Goal: Navigation & Orientation: Find specific page/section

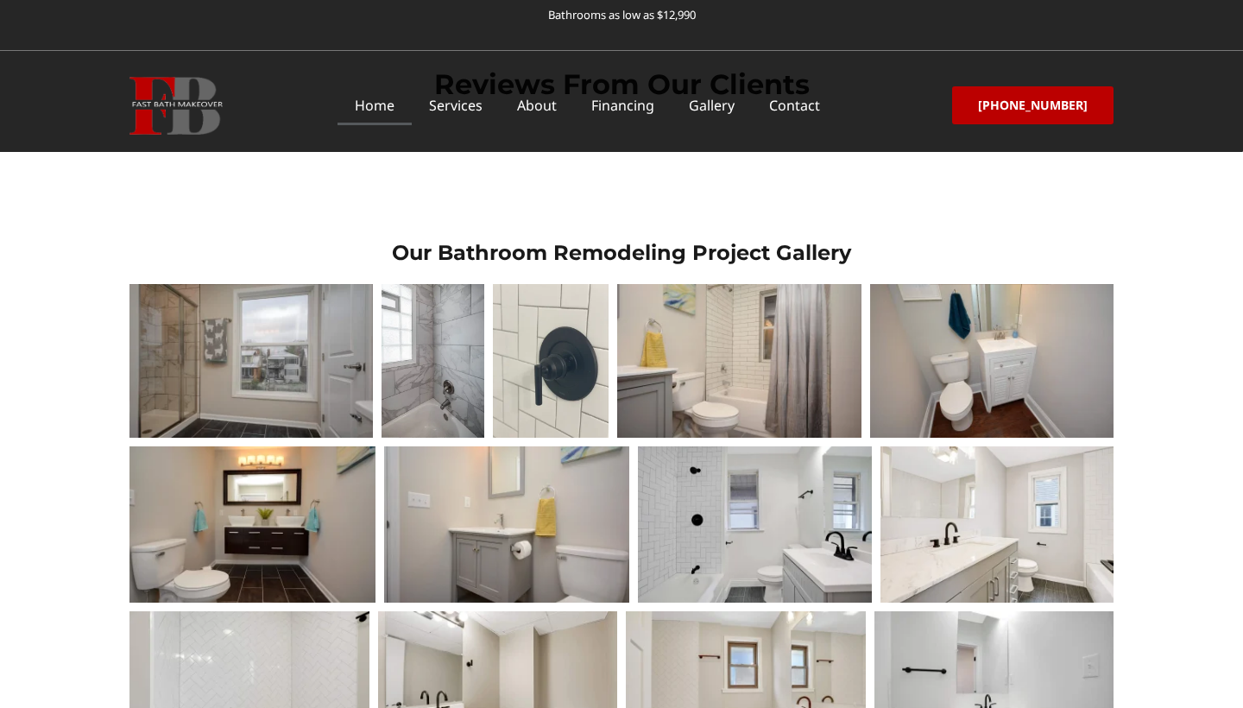
scroll to position [2512, 0]
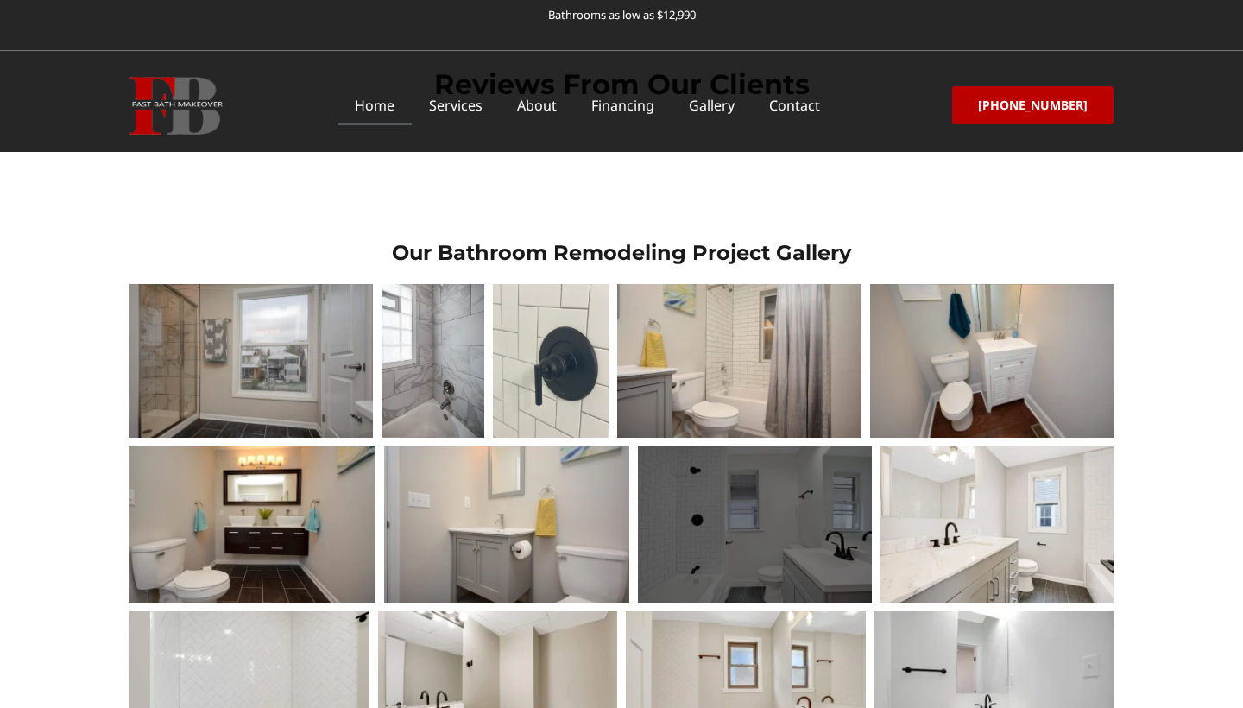
click at [782, 446] on div at bounding box center [754, 523] width 233 height 155
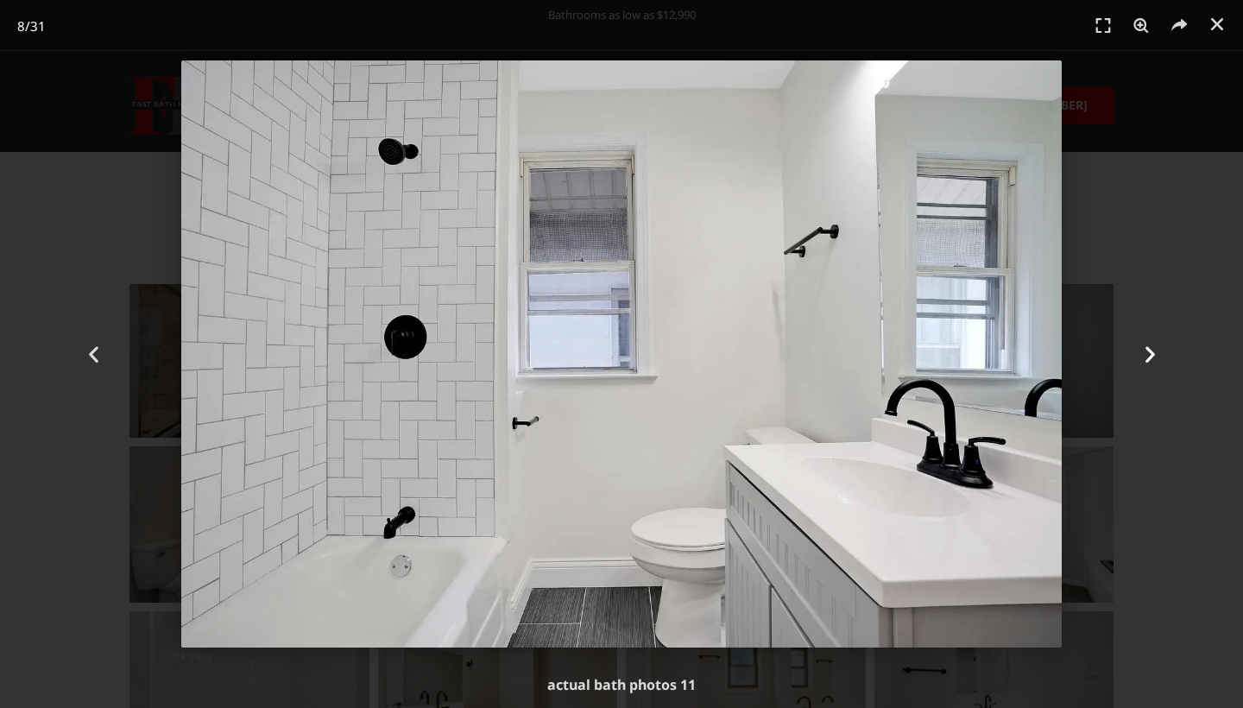
click at [1206, 219] on div "Next" at bounding box center [1150, 354] width 186 height 708
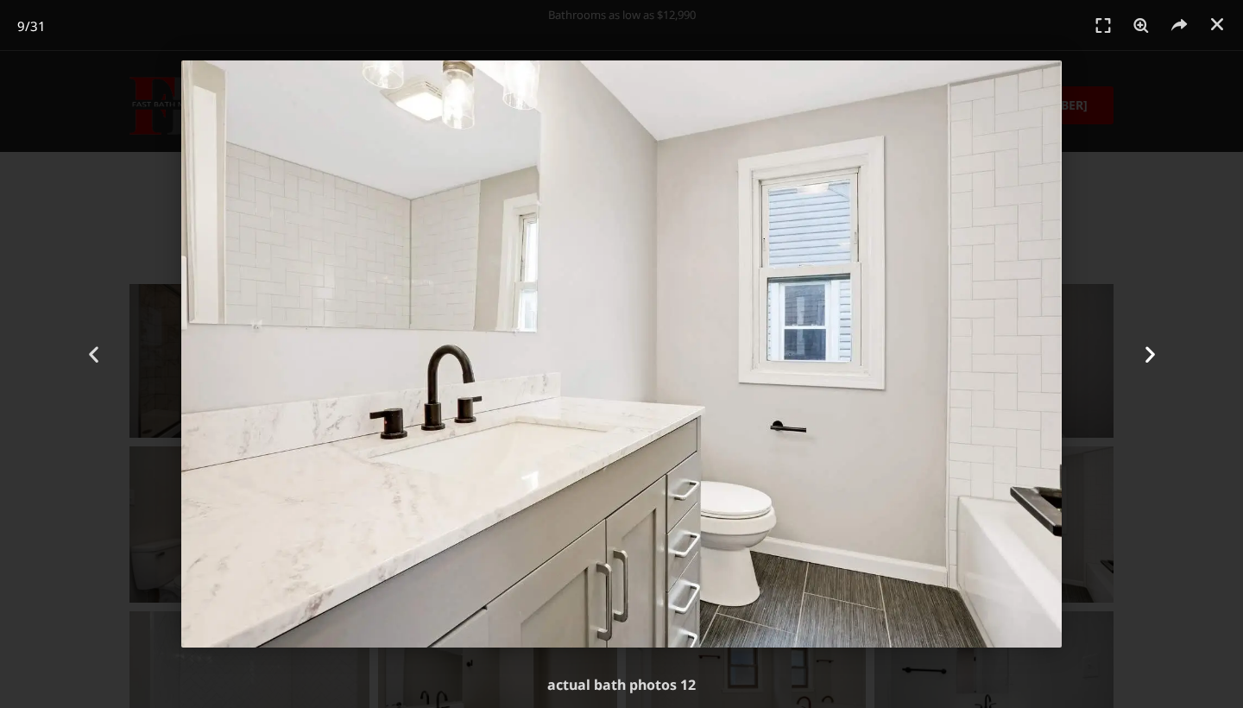
click at [1201, 228] on div "Next" at bounding box center [1150, 354] width 186 height 708
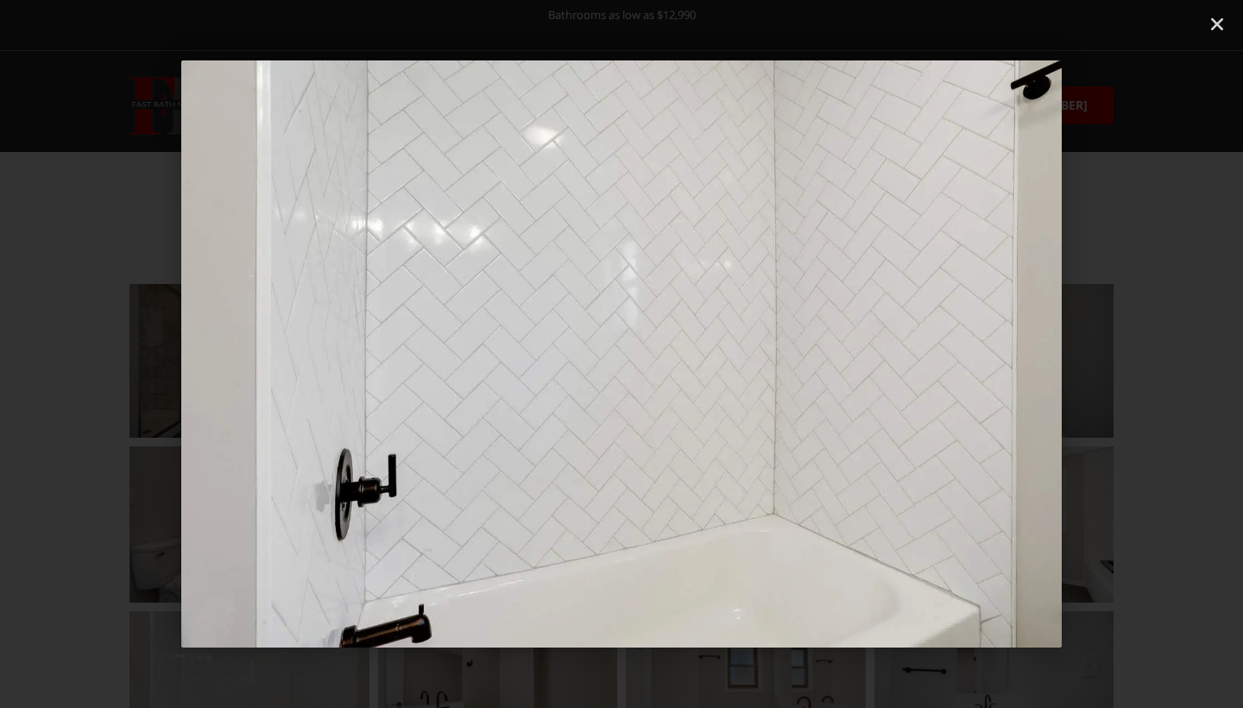
click at [1201, 228] on div "Next" at bounding box center [1150, 354] width 186 height 708
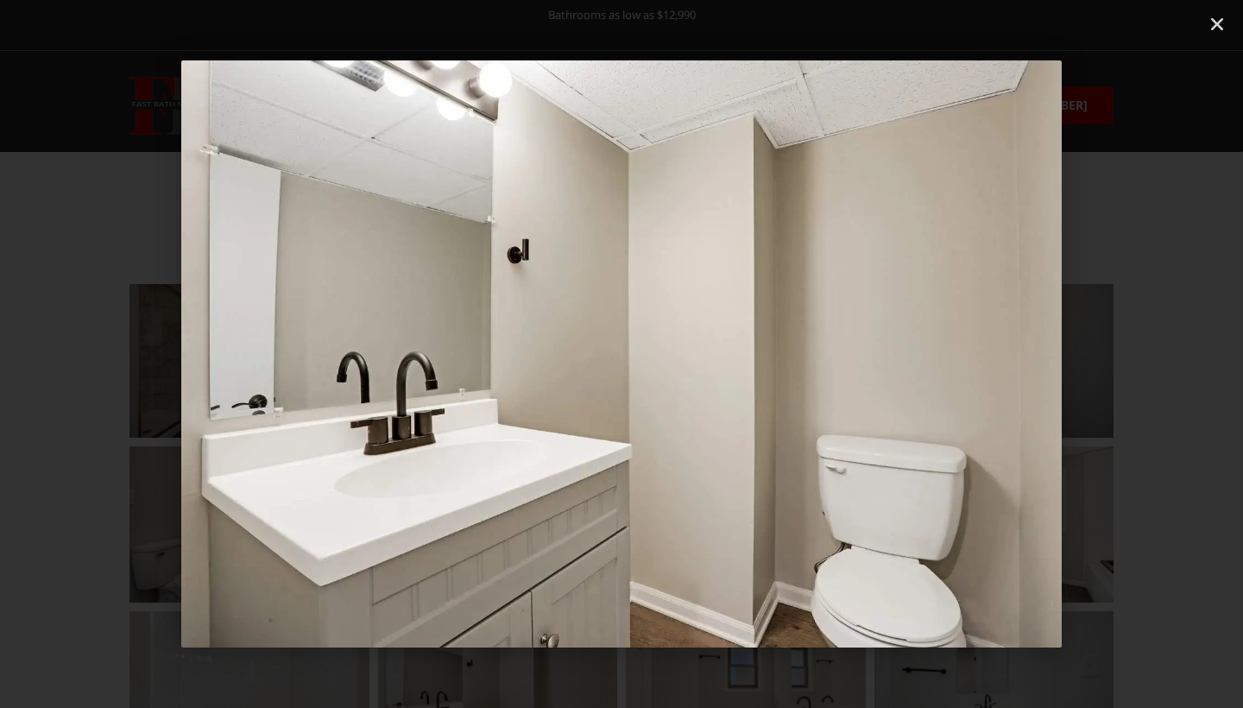
click at [1201, 228] on div "Next" at bounding box center [1150, 354] width 186 height 708
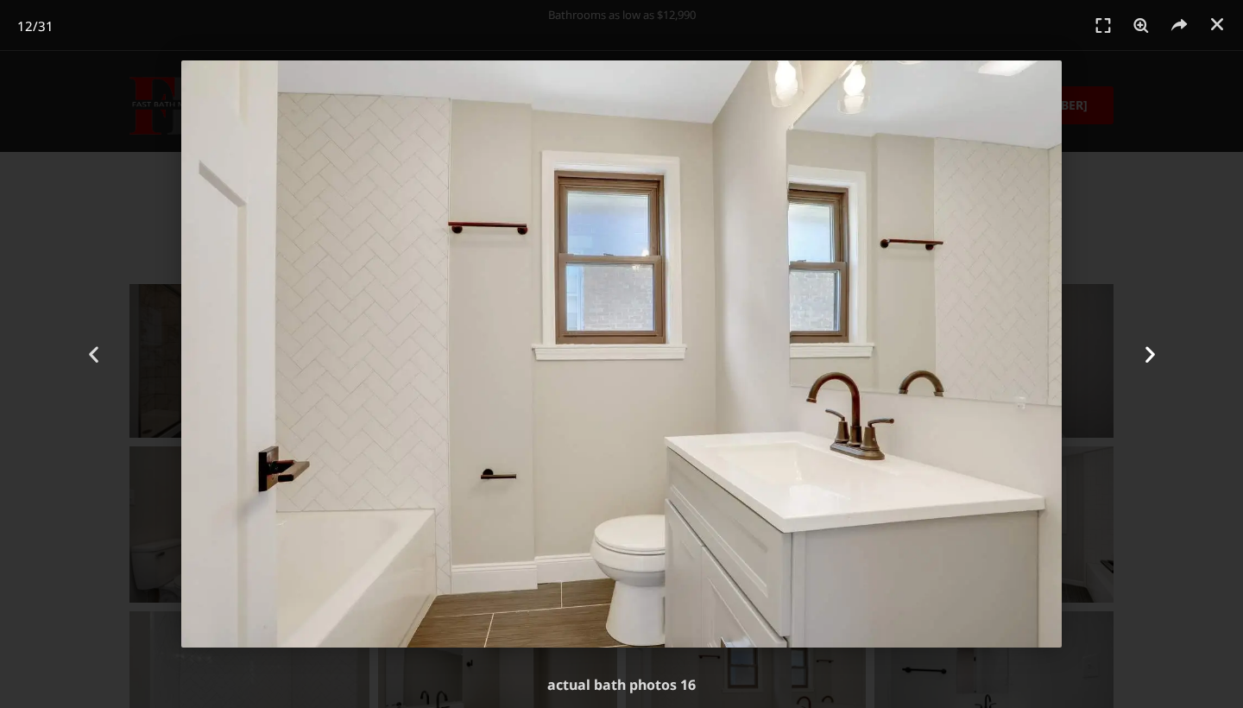
click at [1201, 228] on div "Next" at bounding box center [1150, 354] width 186 height 708
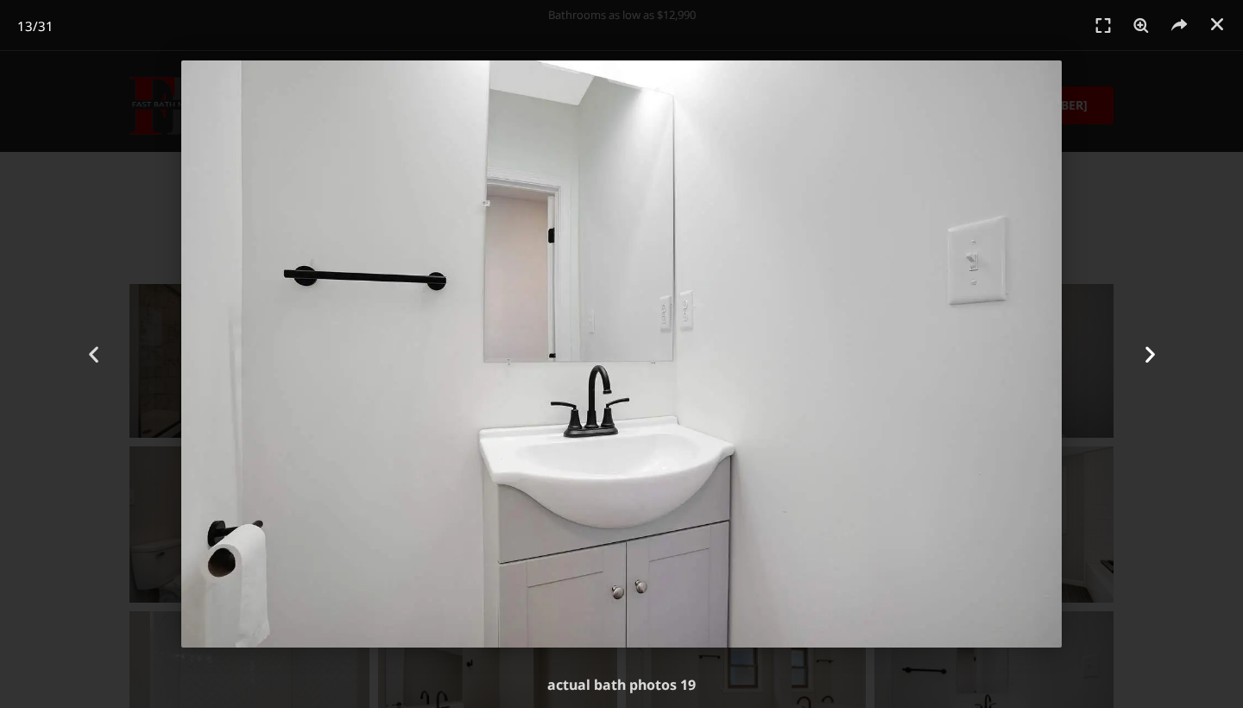
click at [1201, 228] on div "Next" at bounding box center [1150, 354] width 186 height 708
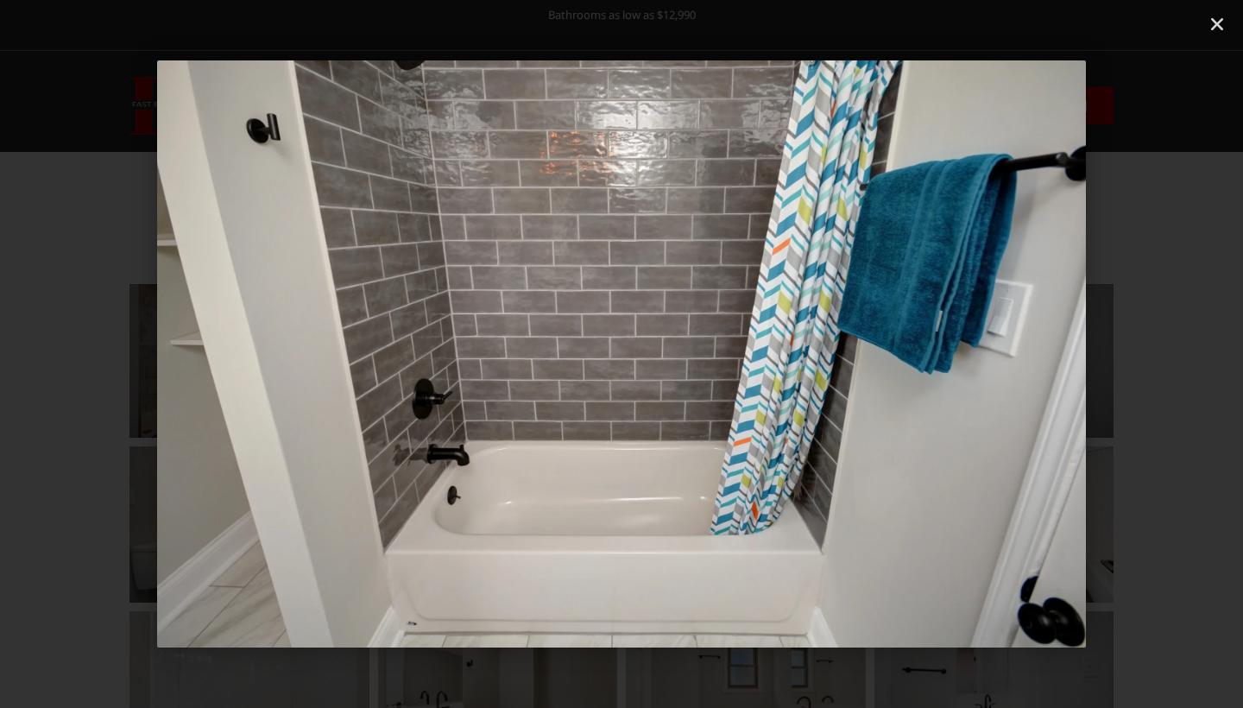
click at [1201, 228] on div "Next" at bounding box center [1150, 354] width 186 height 708
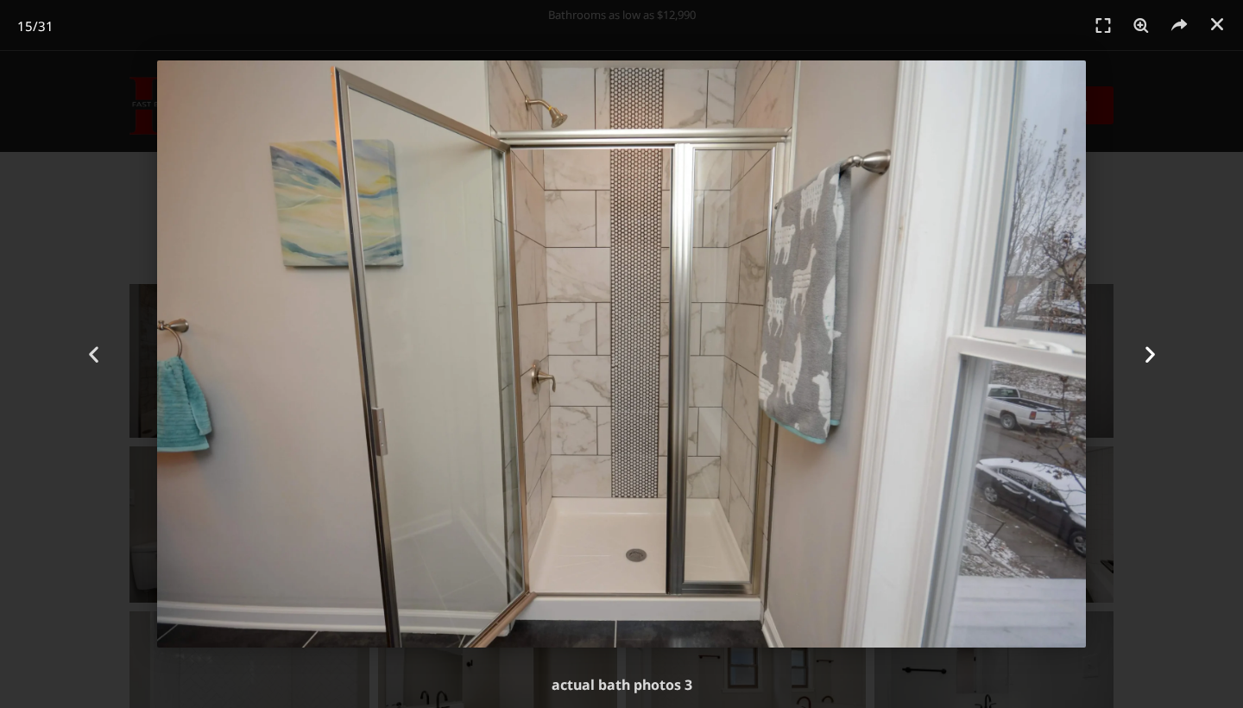
click at [1201, 228] on div "Next" at bounding box center [1150, 354] width 186 height 708
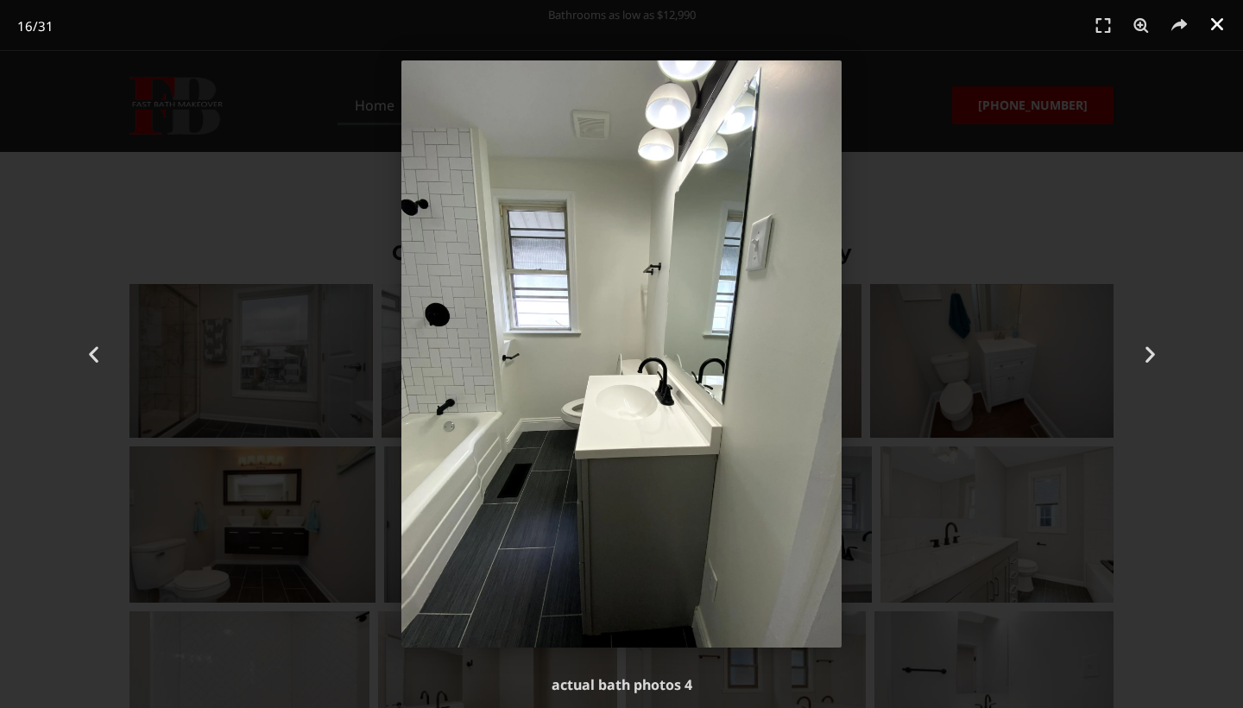
click at [1215, 30] on icon "Close (Esc)" at bounding box center [1216, 24] width 17 height 17
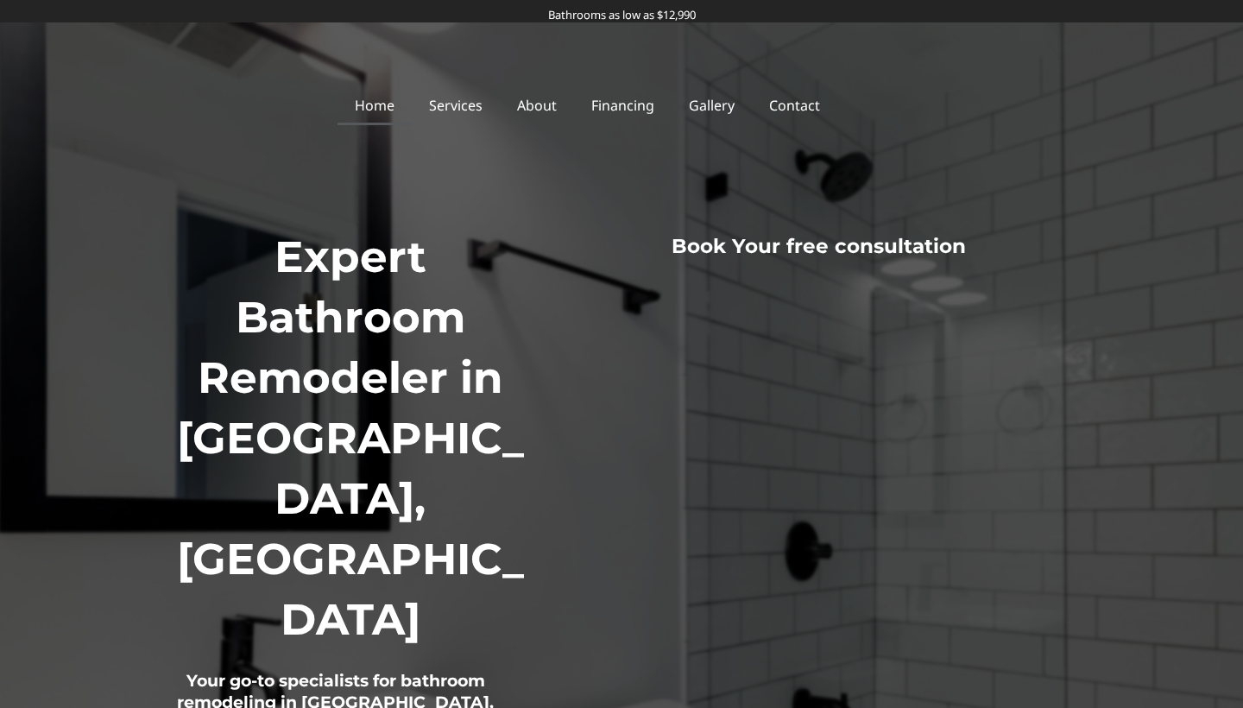
scroll to position [0, 0]
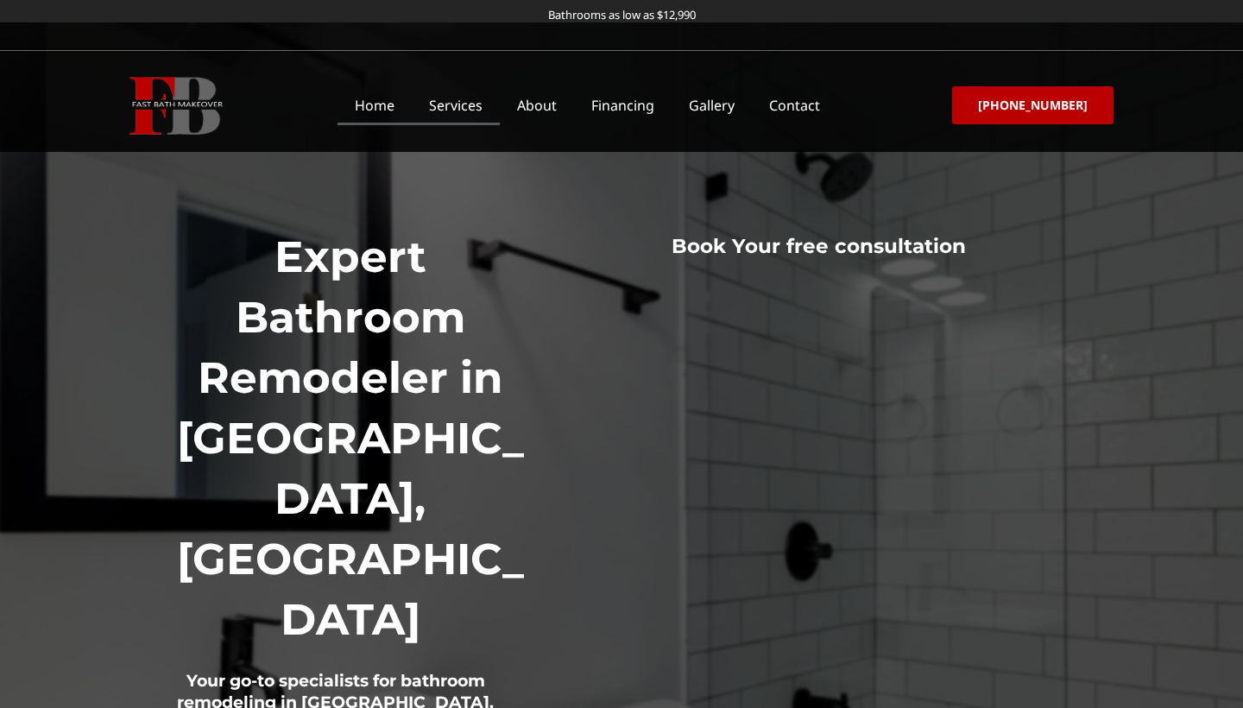
click at [477, 104] on link "Services" at bounding box center [456, 105] width 88 height 40
